Goal: Navigation & Orientation: Find specific page/section

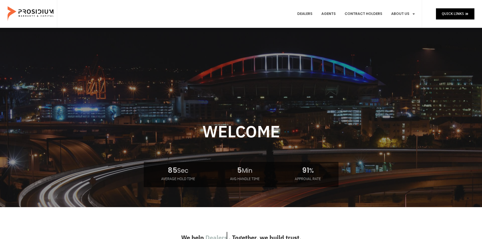
click at [308, 15] on e-page-transition at bounding box center [241, 119] width 482 height 239
click at [309, 13] on link "Dealers" at bounding box center [305, 14] width 23 height 19
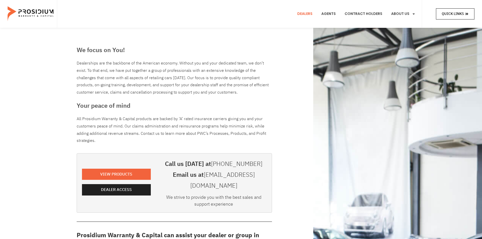
click at [451, 15] on span "Quick Links" at bounding box center [453, 14] width 22 height 6
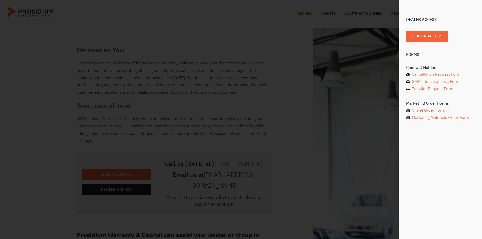
click at [473, 9] on icon "Close" at bounding box center [474, 7] width 5 height 5
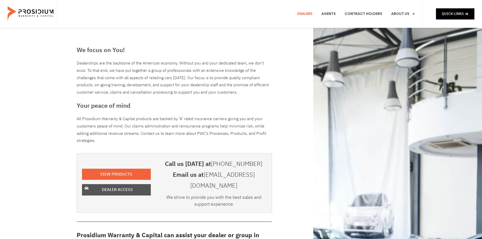
click at [122, 186] on span "Dealer Access" at bounding box center [117, 189] width 31 height 7
